Goal: Information Seeking & Learning: Learn about a topic

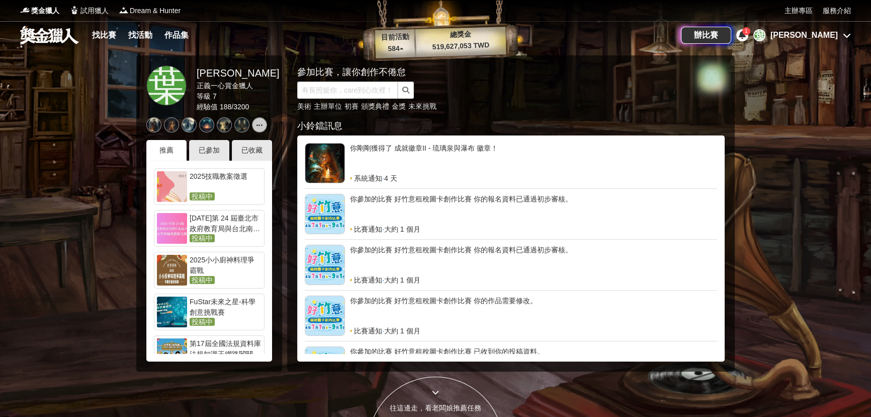
click at [833, 40] on div "[PERSON_NAME]" at bounding box center [804, 35] width 67 height 12
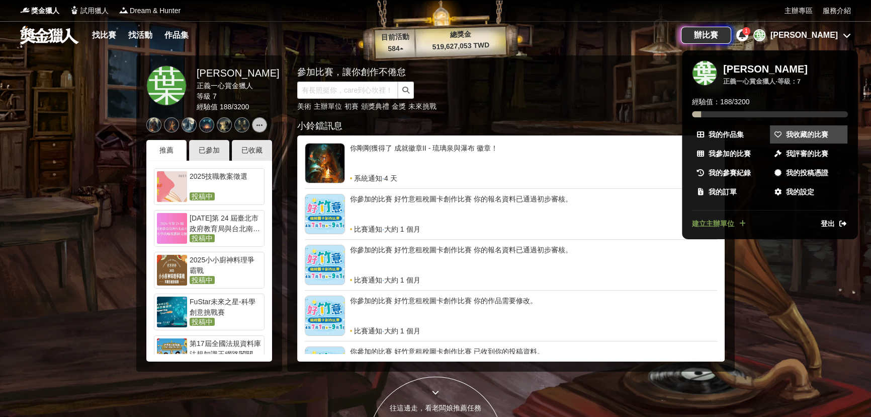
click at [819, 138] on span "我收藏的比賽" at bounding box center [807, 134] width 42 height 11
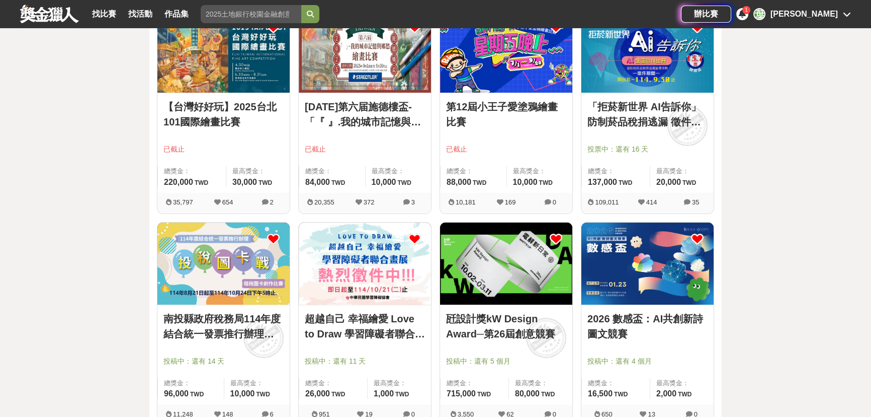
scroll to position [183, 0]
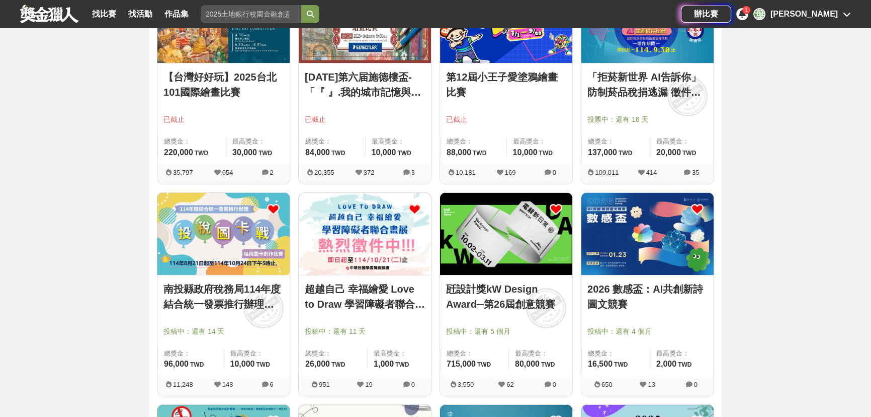
click at [219, 297] on link "南投縣政府稅務局114年度結合統一發票推行辦理「投稅圖卡戰」租稅圖卡創作比賽" at bounding box center [223, 296] width 120 height 30
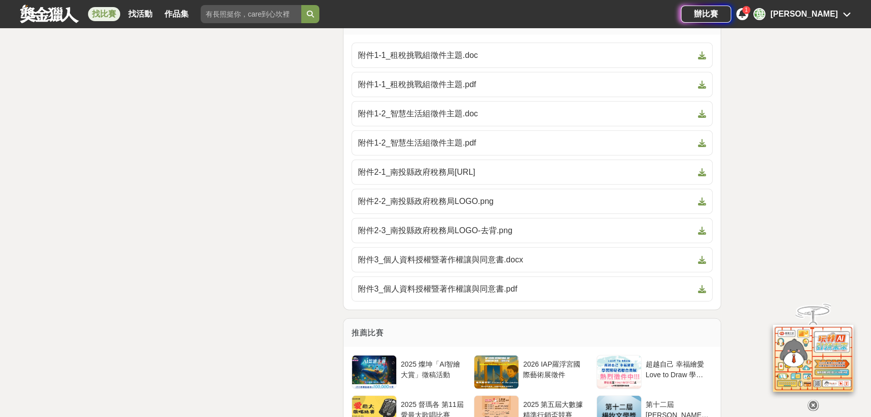
scroll to position [2972, 0]
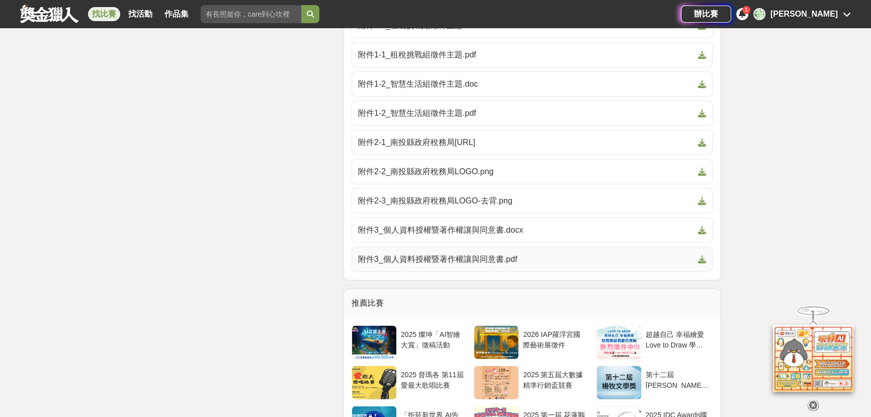
click at [703, 265] on span at bounding box center [700, 259] width 12 height 12
click at [102, 10] on link "找比賽" at bounding box center [104, 14] width 32 height 14
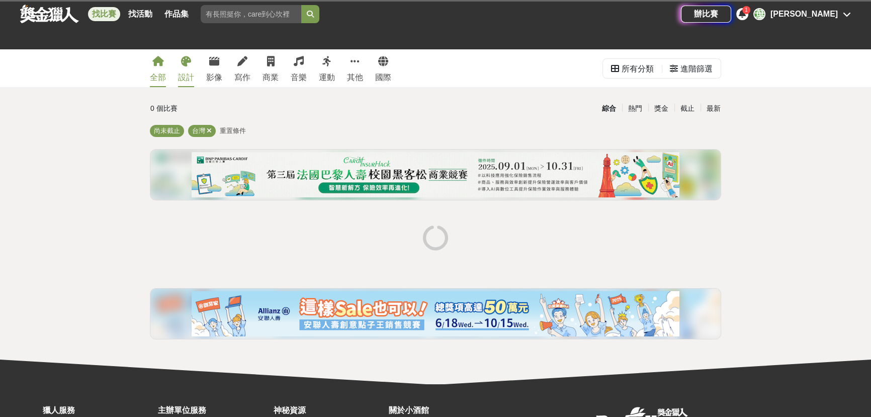
click at [185, 66] on icon at bounding box center [186, 61] width 10 height 10
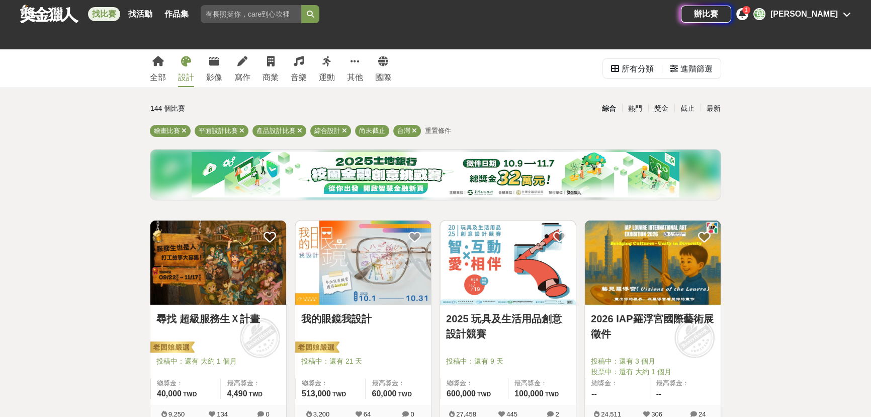
scroll to position [228, 0]
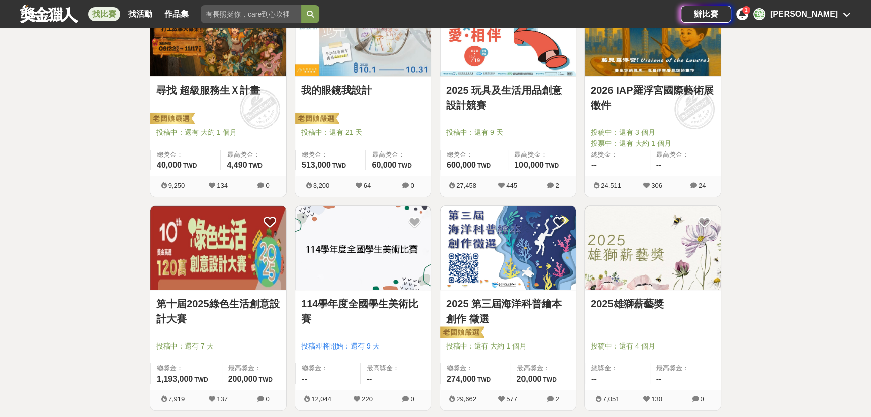
click at [370, 306] on link "114學年度全國學生美術比賽" at bounding box center [363, 311] width 124 height 30
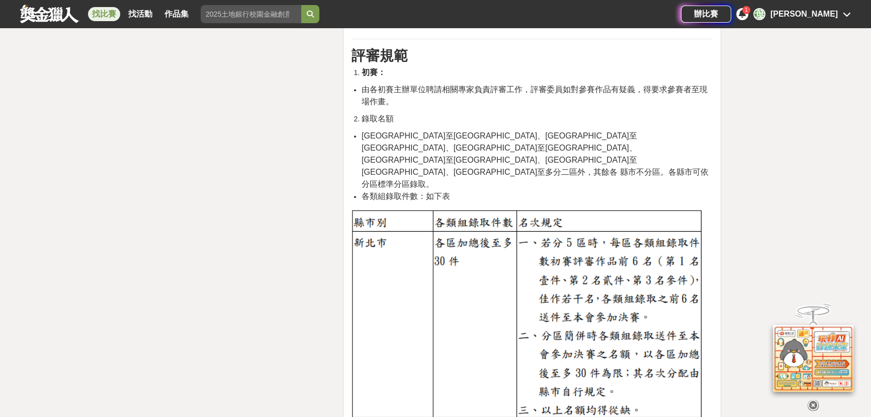
scroll to position [1783, 0]
